Goal: Transaction & Acquisition: Purchase product/service

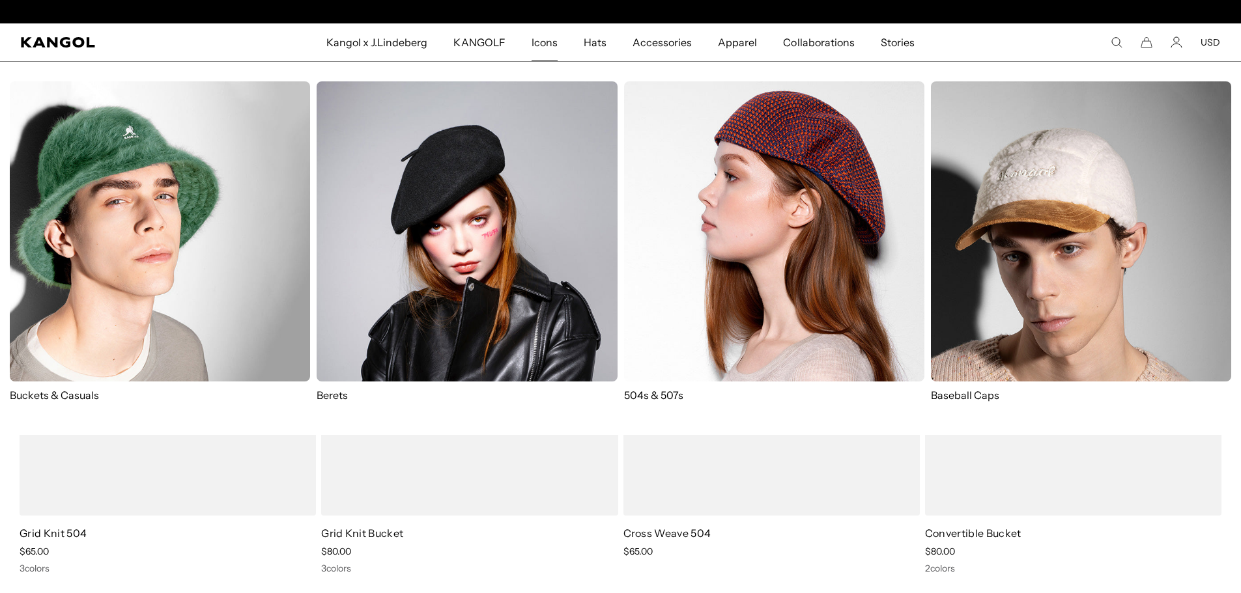
scroll to position [0, 268]
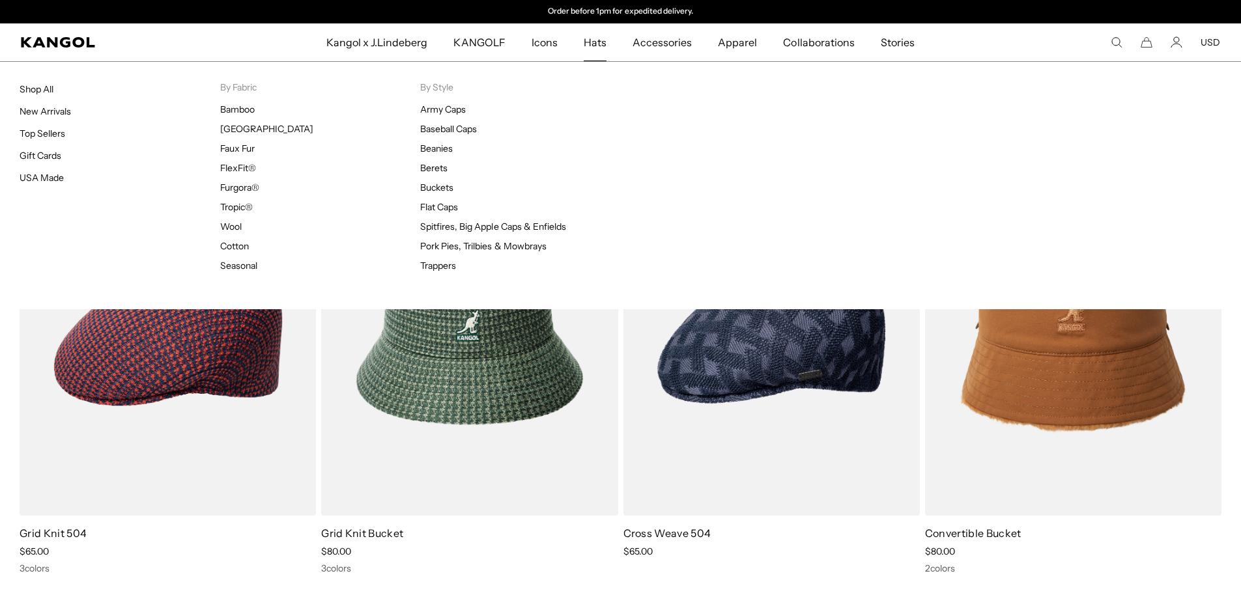
click at [594, 46] on span "Hats" at bounding box center [594, 42] width 23 height 38
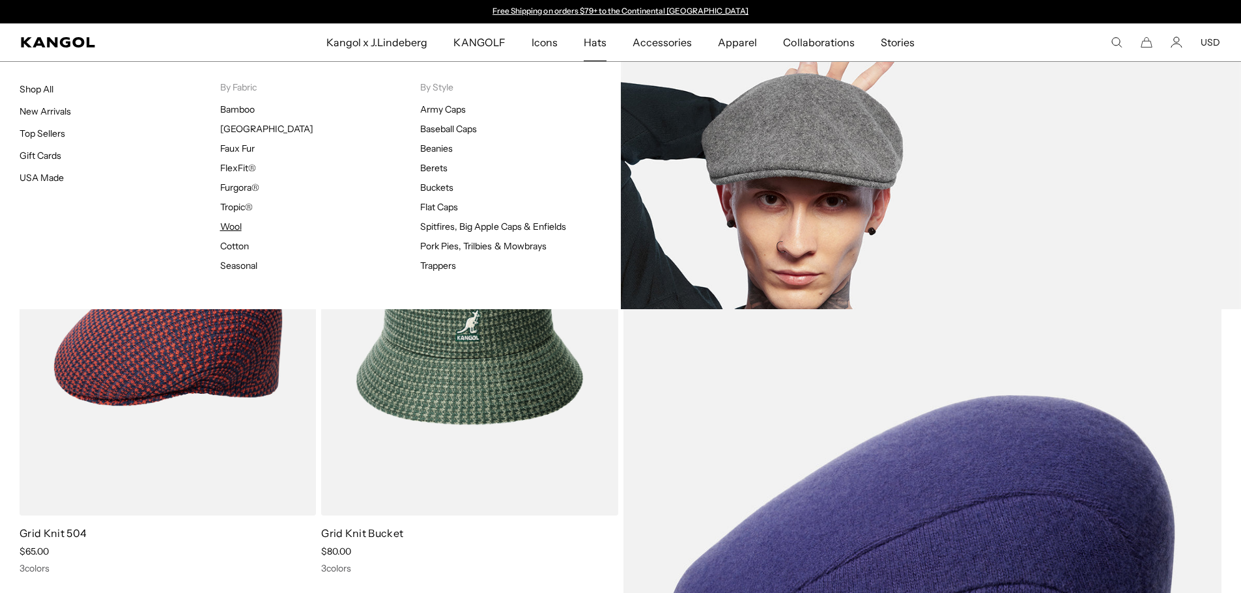
click at [232, 225] on link "Wool" at bounding box center [230, 227] width 21 height 12
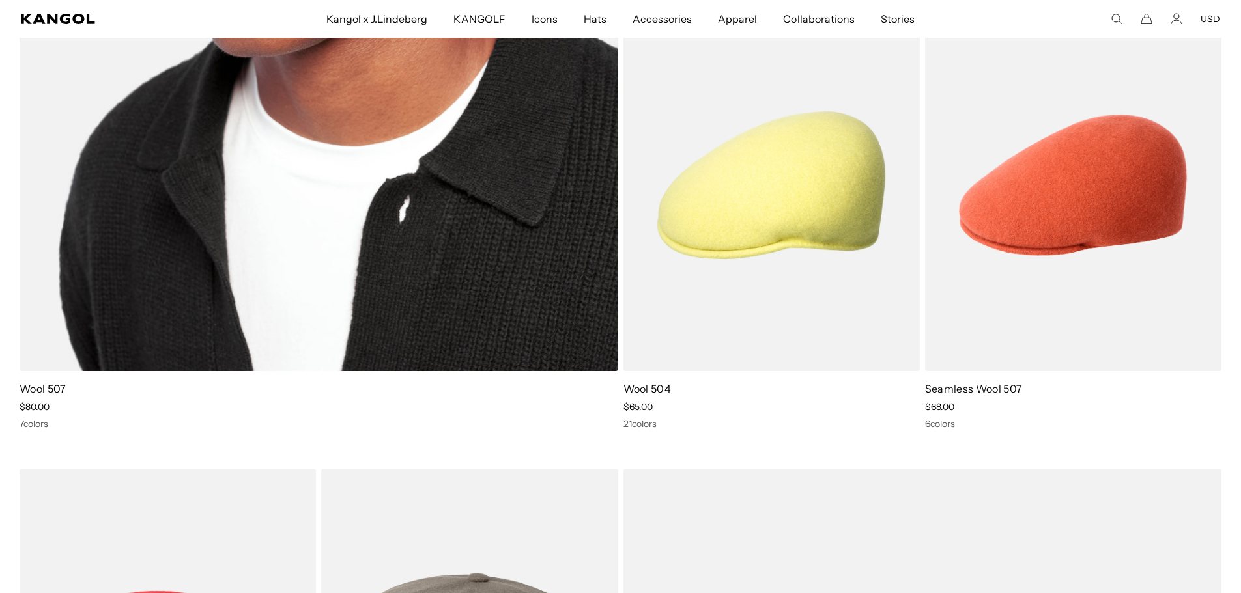
scroll to position [0, 268]
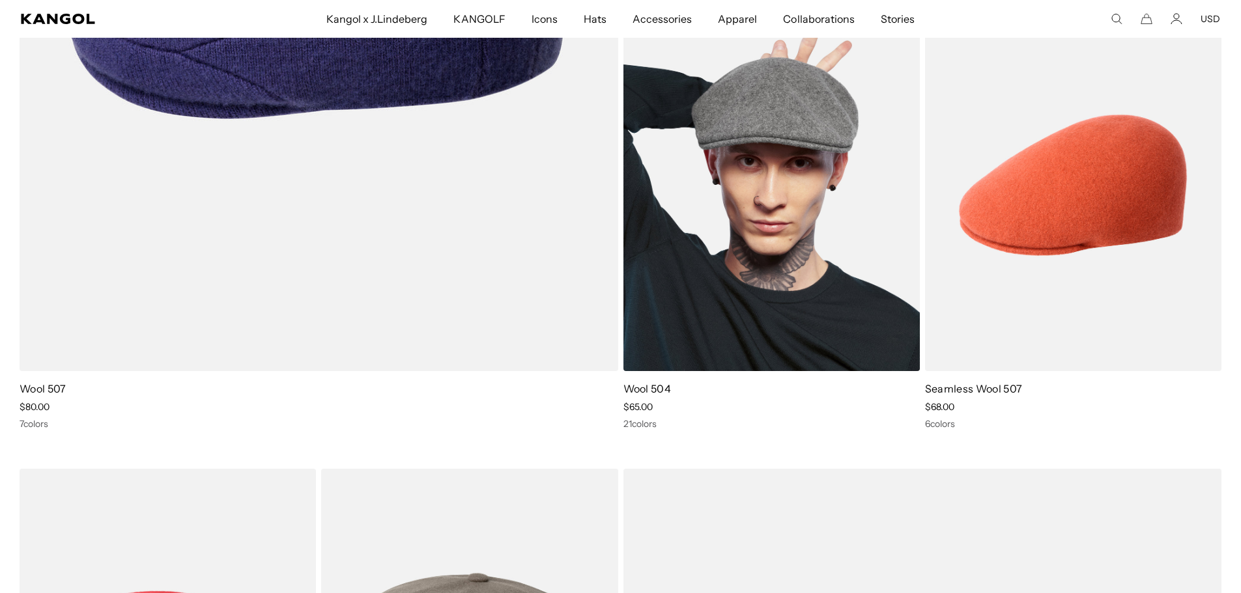
click at [797, 269] on img at bounding box center [771, 185] width 296 height 372
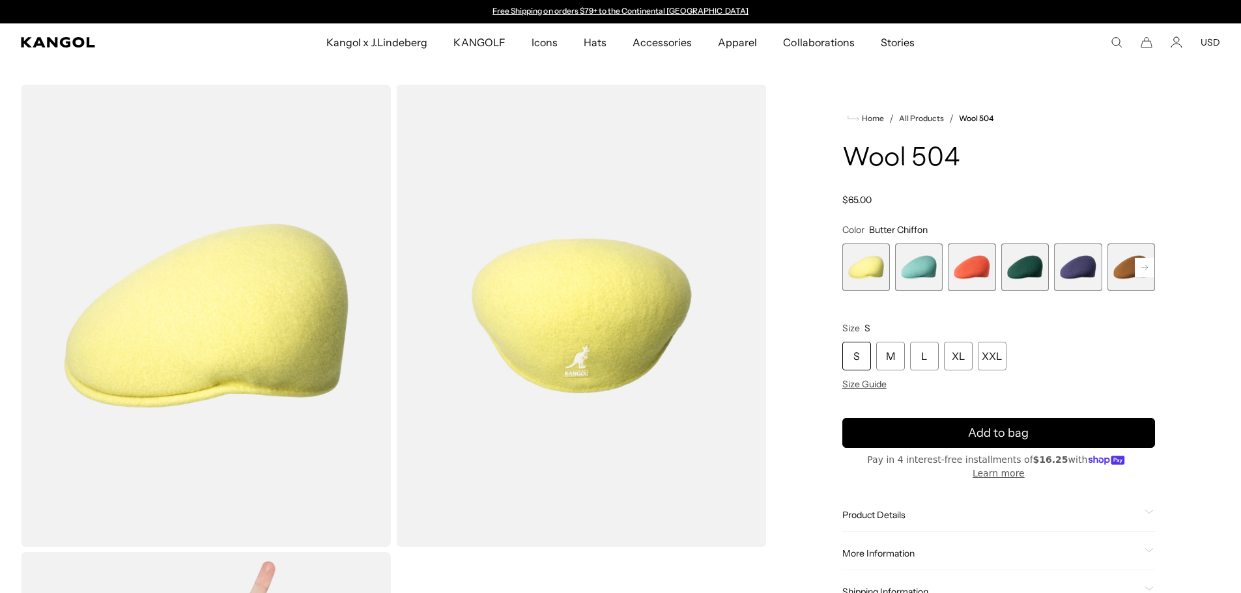
click at [1144, 269] on rect at bounding box center [1144, 268] width 20 height 20
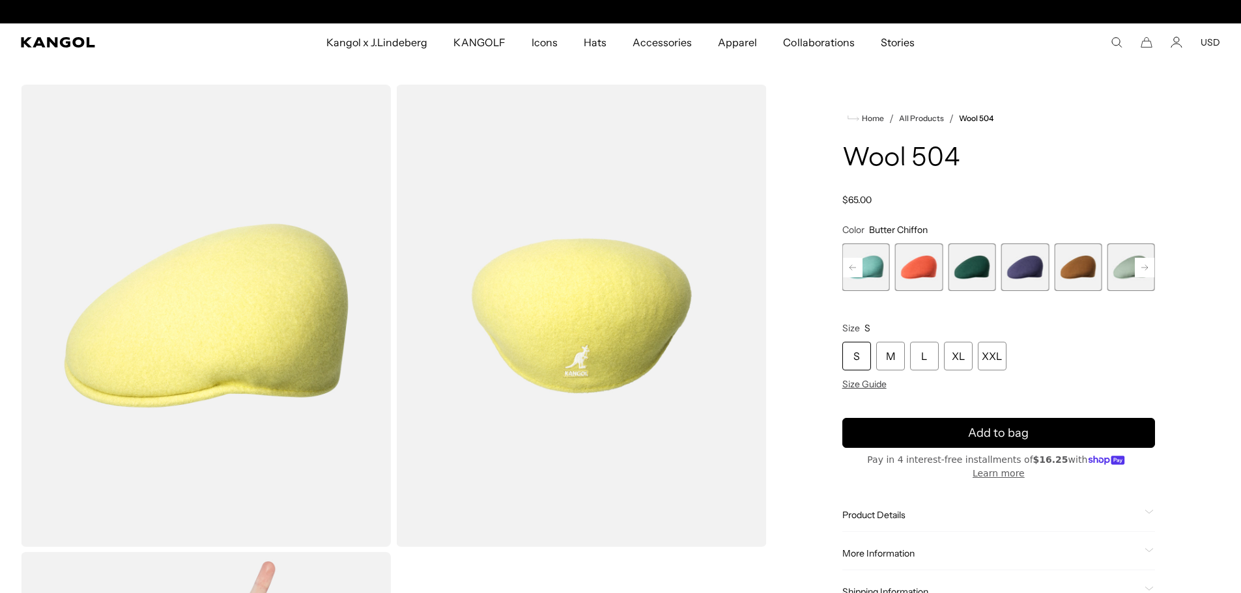
click at [1144, 269] on rect at bounding box center [1144, 268] width 20 height 20
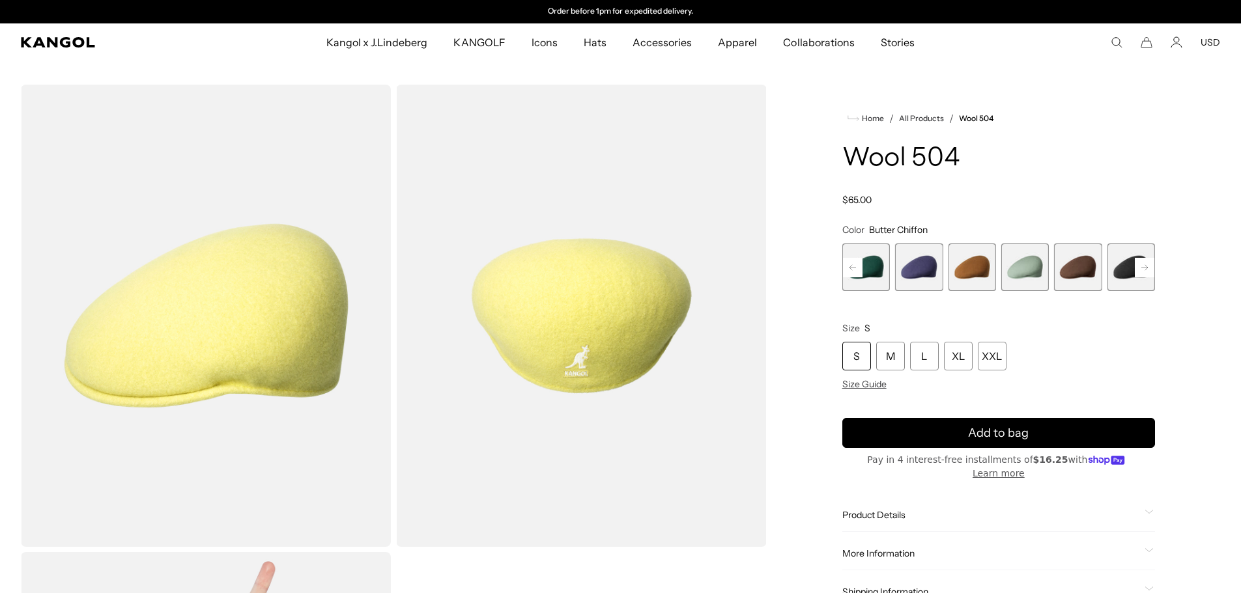
click at [1144, 269] on rect at bounding box center [1144, 268] width 20 height 20
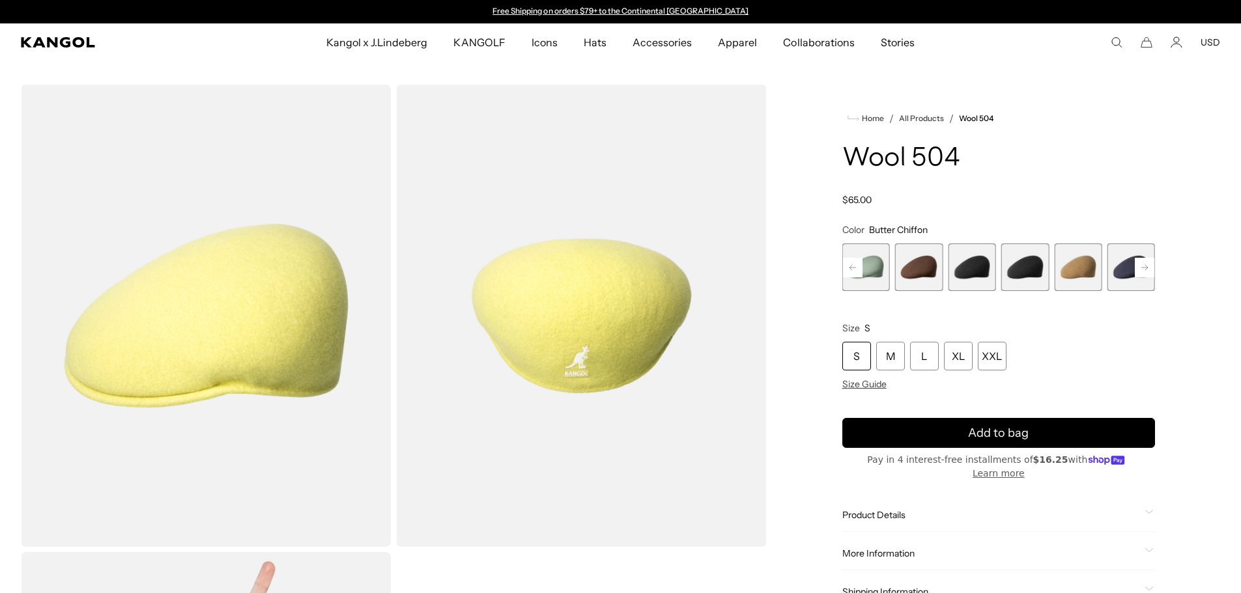
click at [978, 274] on span "9 of 21" at bounding box center [972, 268] width 48 height 48
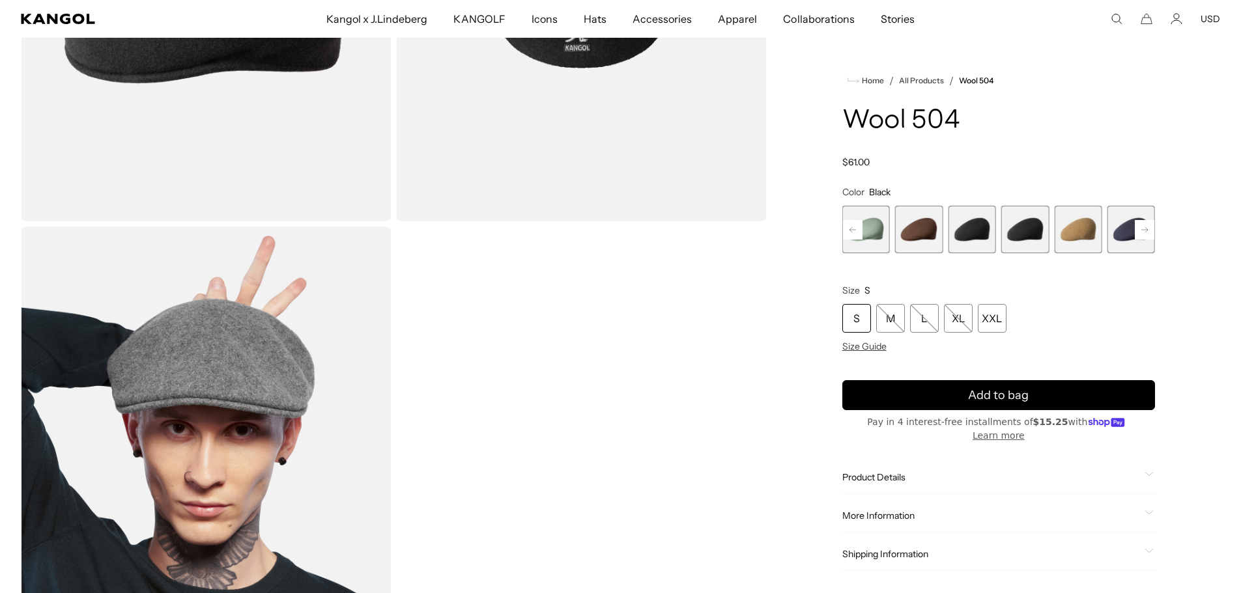
click at [1022, 230] on span "10 of 21" at bounding box center [1025, 230] width 48 height 48
click at [1028, 237] on span "10 of 21" at bounding box center [1025, 230] width 48 height 48
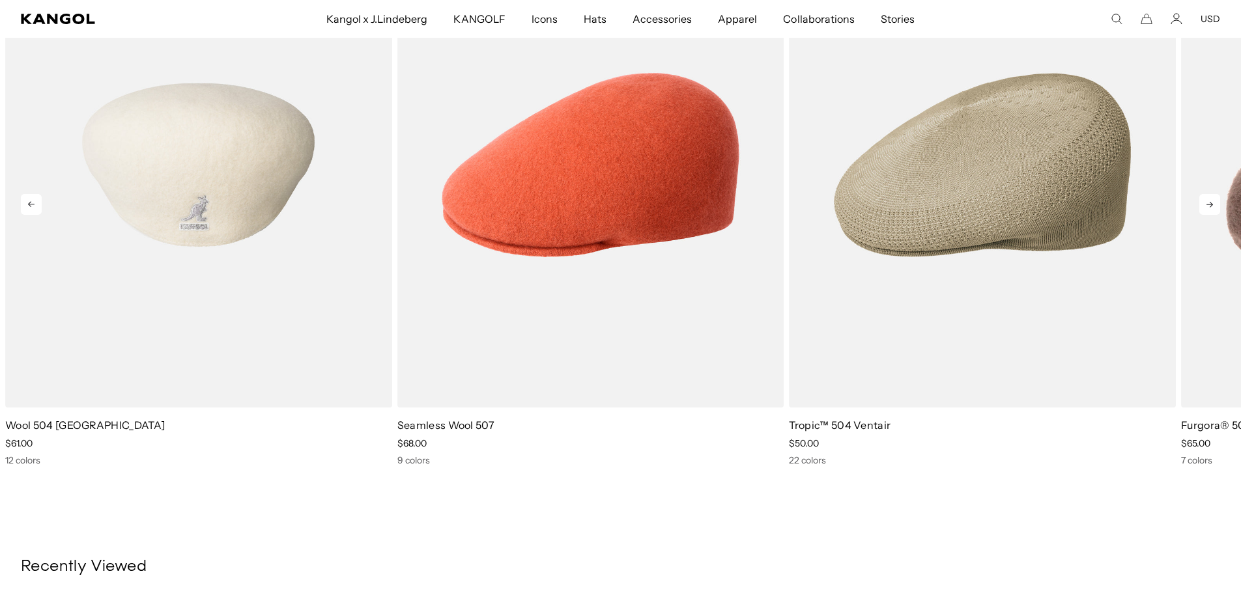
scroll to position [0, 0]
click at [168, 245] on img "1 of 5" at bounding box center [198, 165] width 387 height 485
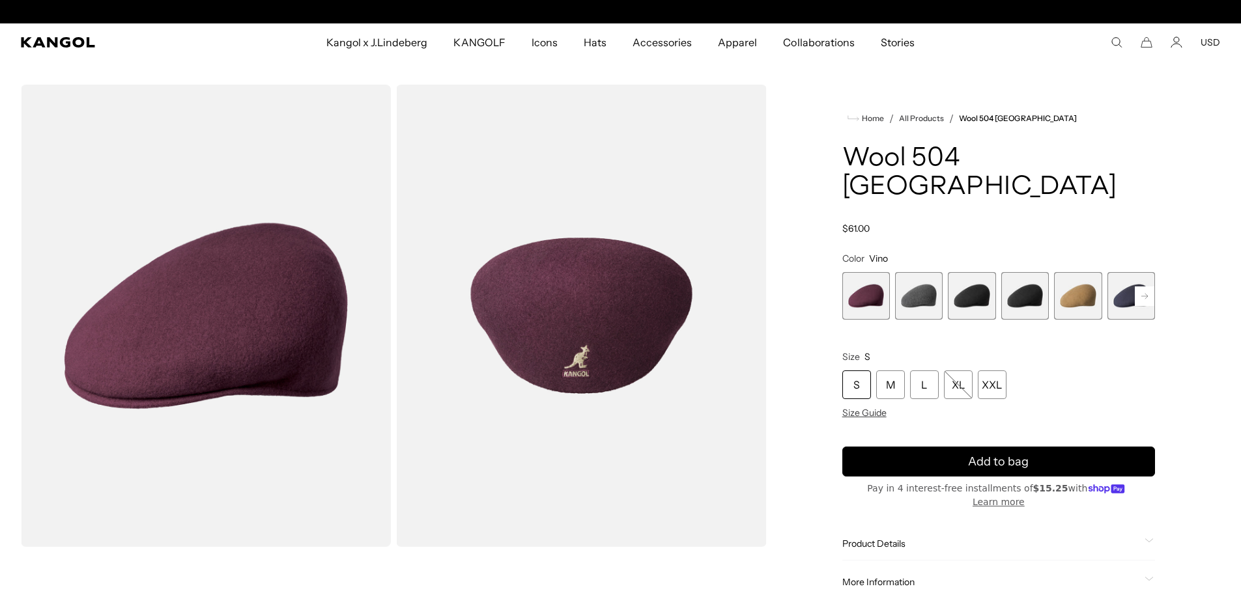
click at [986, 272] on span "3 of 12" at bounding box center [972, 296] width 48 height 48
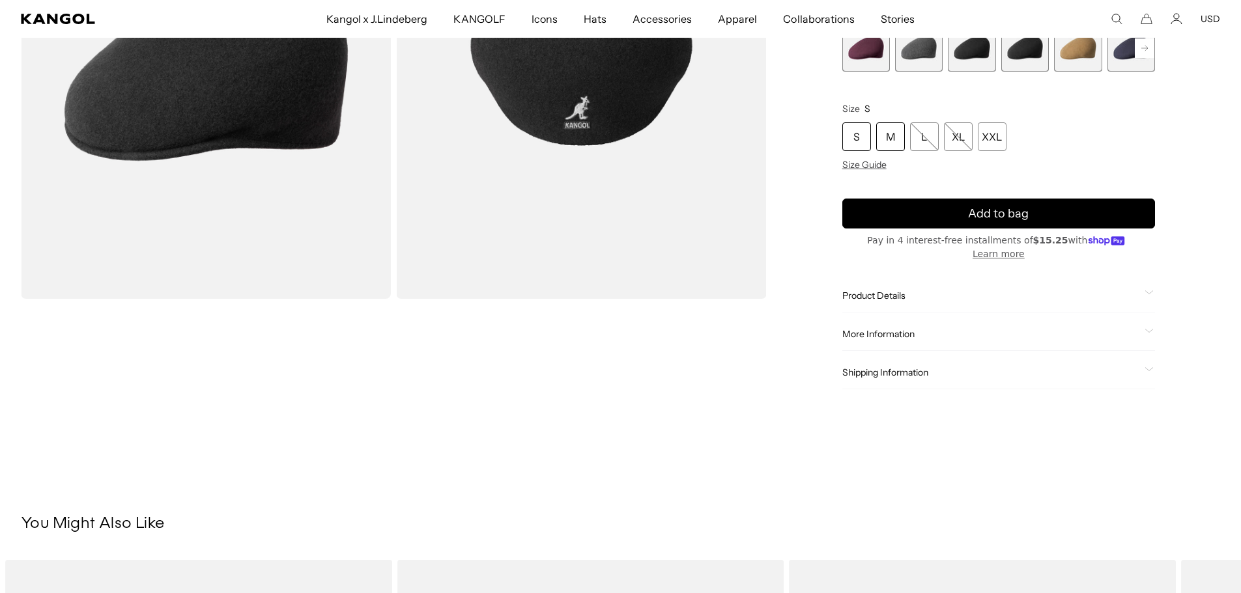
scroll to position [130, 0]
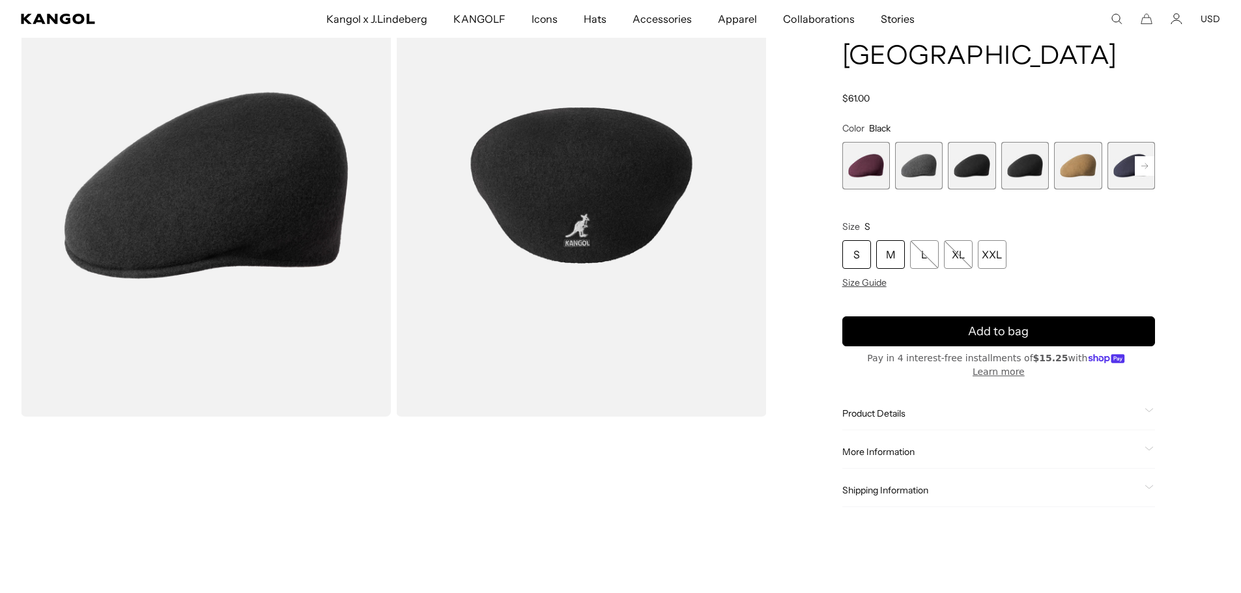
click at [885, 240] on div "M" at bounding box center [890, 254] width 29 height 29
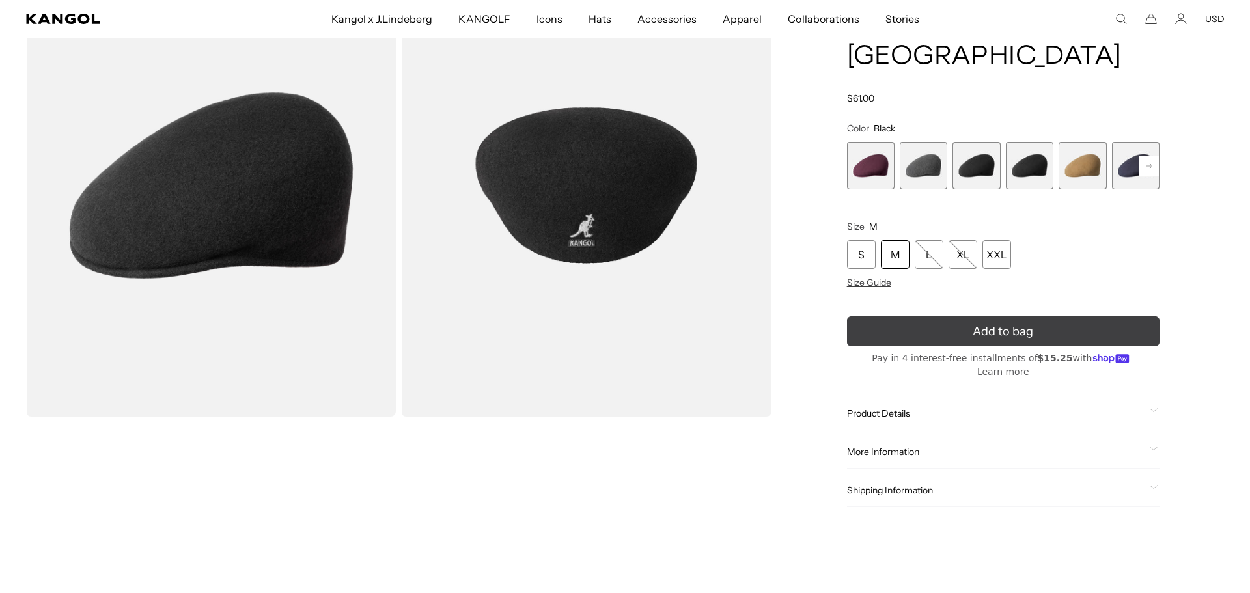
scroll to position [0, 268]
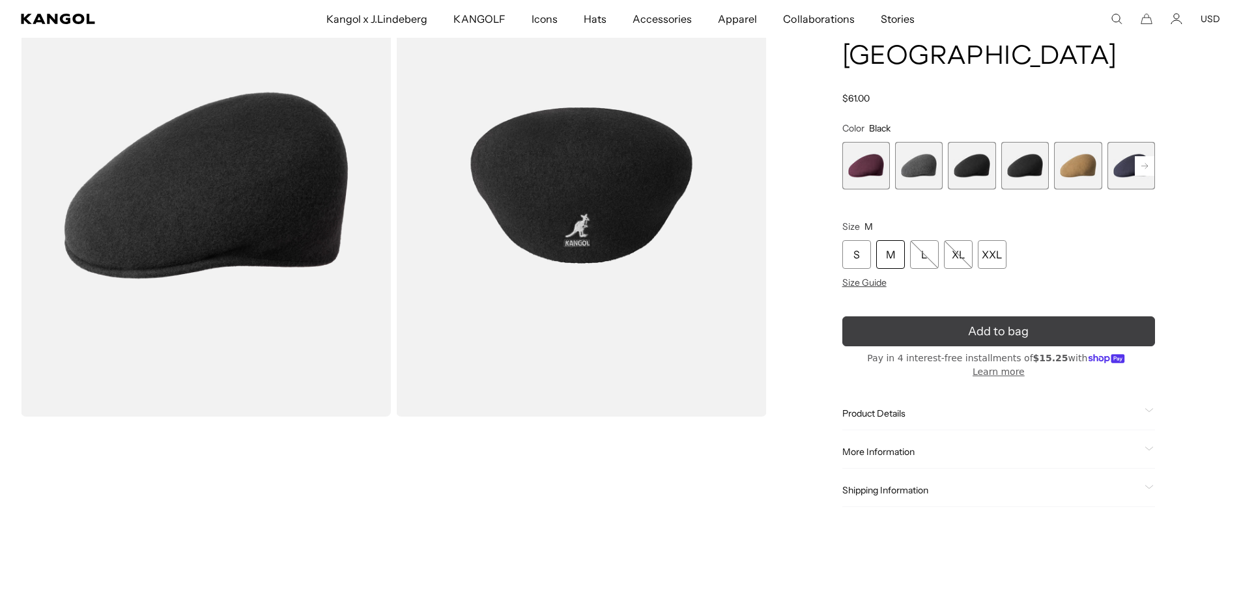
click at [931, 316] on button "Add to bag" at bounding box center [998, 331] width 313 height 30
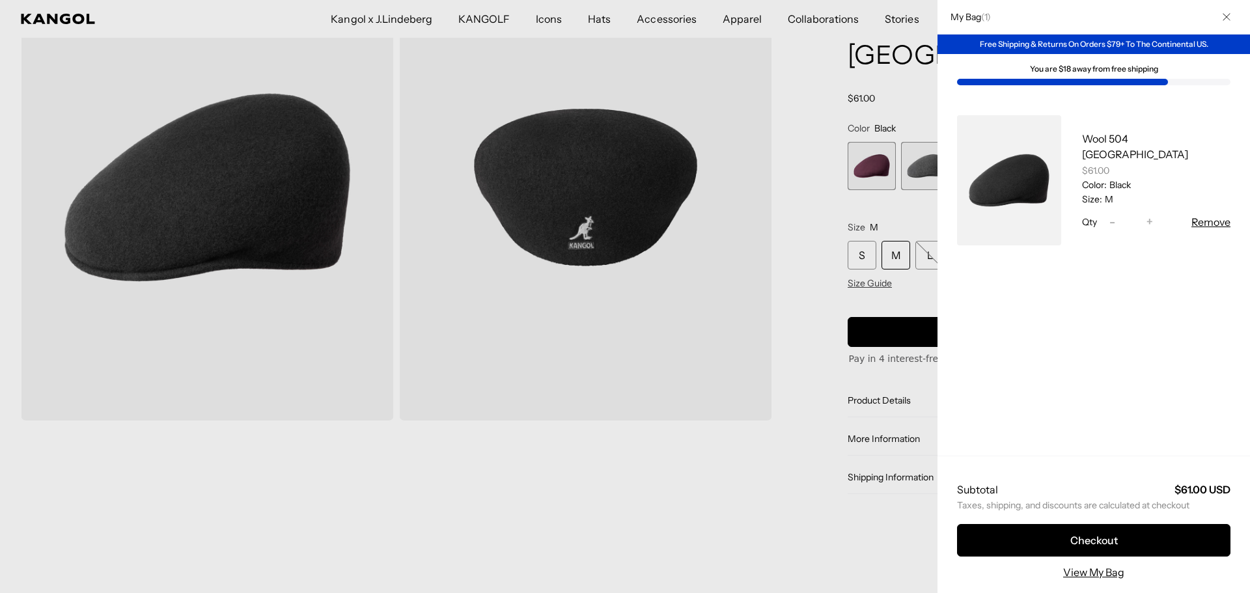
scroll to position [0, 0]
